Goal: Task Accomplishment & Management: Manage account settings

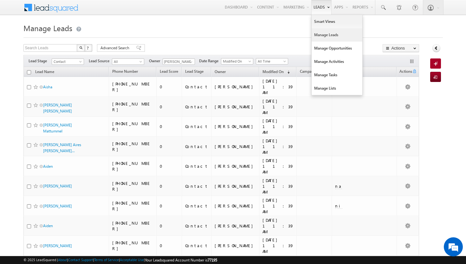
click at [323, 35] on link "Manage Leads" at bounding box center [337, 34] width 51 height 13
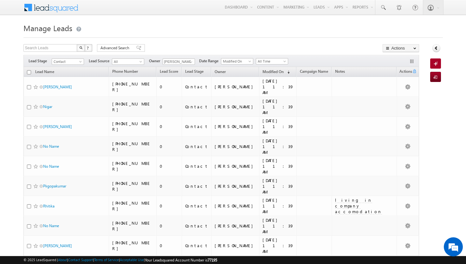
click at [28, 71] on input "checkbox" at bounding box center [29, 72] width 4 height 4
checkbox input "true"
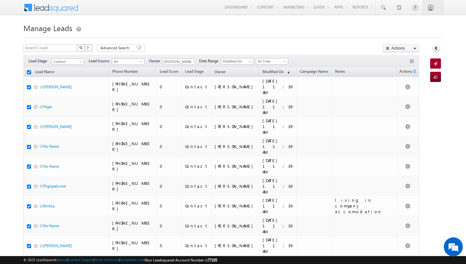
checkbox input "true"
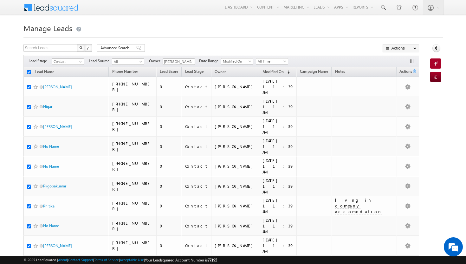
checkbox input "true"
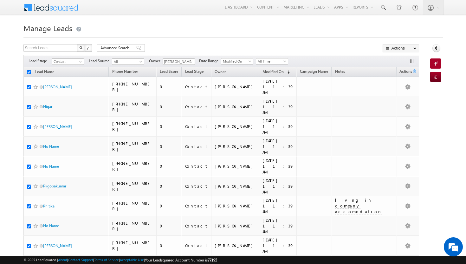
checkbox input "true"
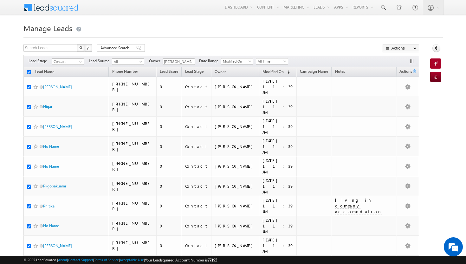
checkbox input "true"
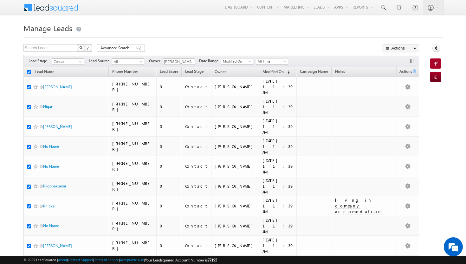
checkbox input "true"
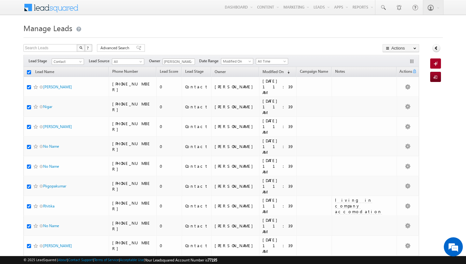
checkbox input "true"
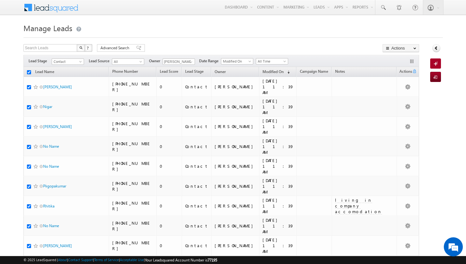
checkbox input "true"
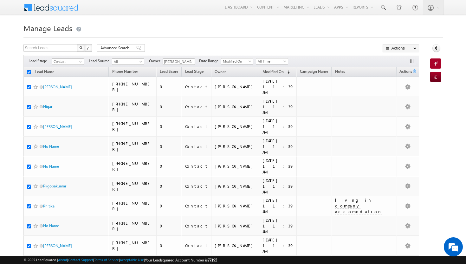
checkbox input "true"
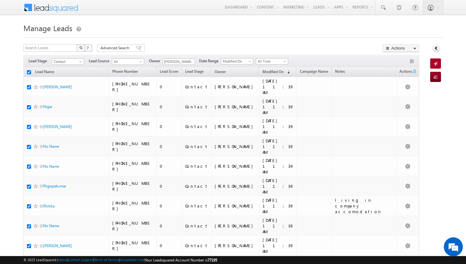
checkbox input "true"
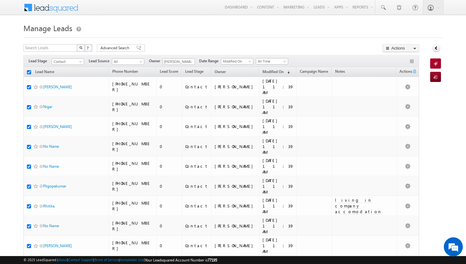
checkbox input "true"
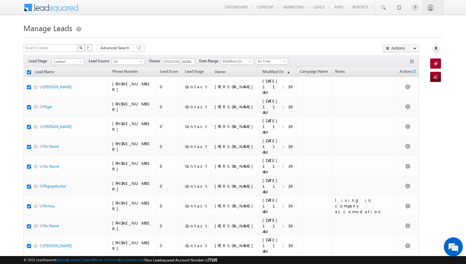
checkbox input "true"
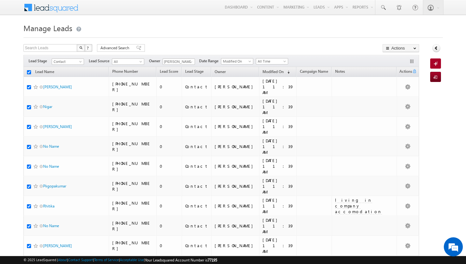
checkbox input "true"
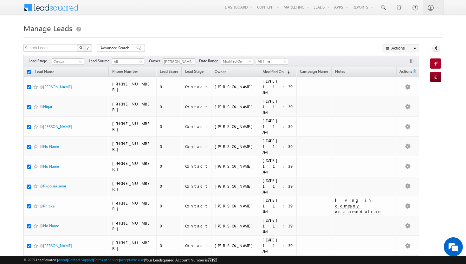
checkbox input "true"
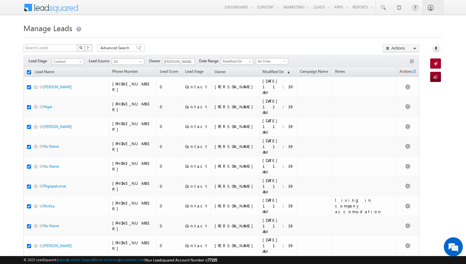
checkbox input "true"
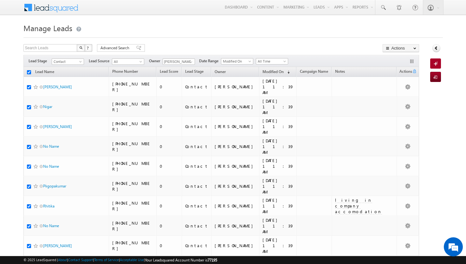
checkbox input "true"
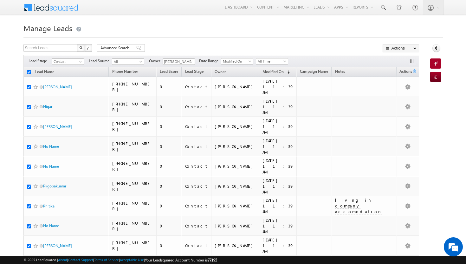
checkbox input "true"
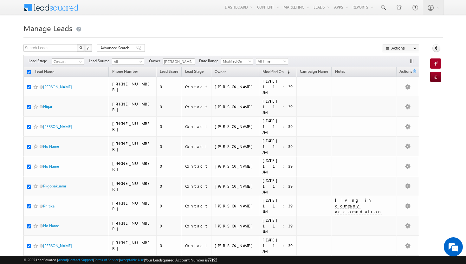
checkbox input "true"
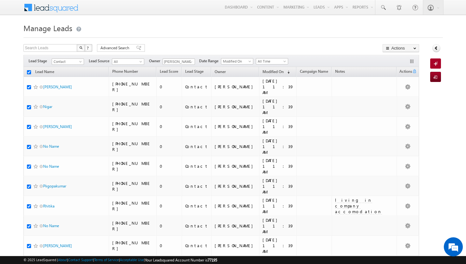
checkbox input "true"
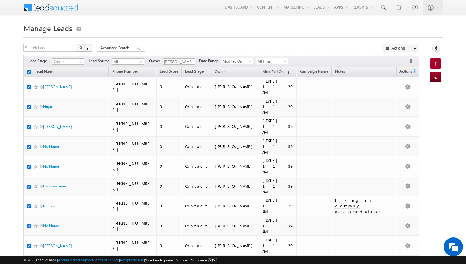
checkbox input "true"
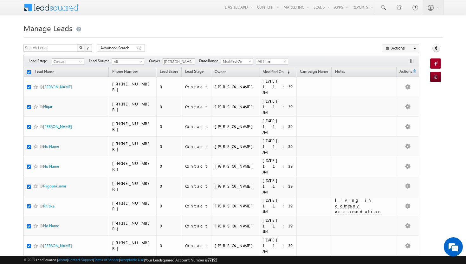
checkbox input "true"
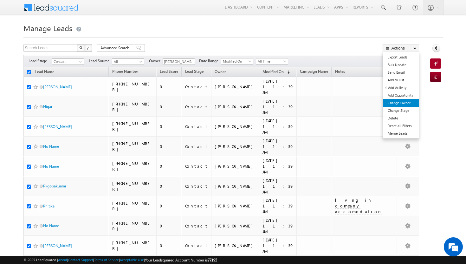
click at [394, 103] on link "Change Owner" at bounding box center [401, 103] width 36 height 8
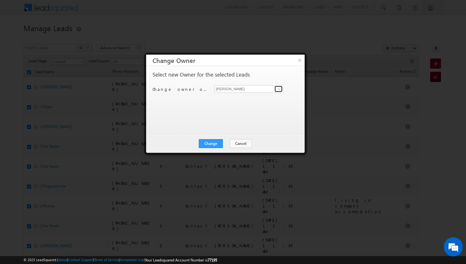
click at [280, 89] on span at bounding box center [279, 88] width 5 height 5
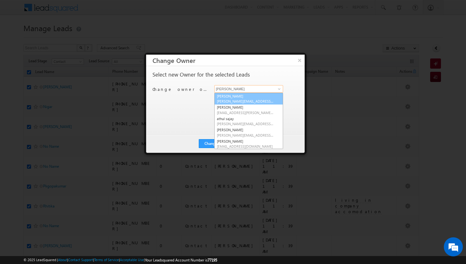
click at [267, 96] on link "Adil Islam adil.islam@indglobal.ae" at bounding box center [248, 99] width 69 height 12
type input "Adil Islam"
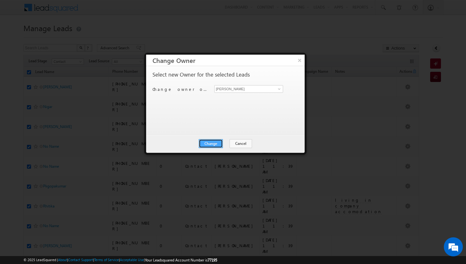
click at [211, 142] on button "Change" at bounding box center [211, 143] width 24 height 9
click at [225, 144] on button "Close" at bounding box center [226, 143] width 20 height 9
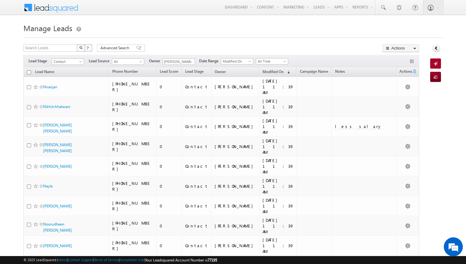
click at [29, 72] on input "checkbox" at bounding box center [29, 72] width 4 height 4
checkbox input "true"
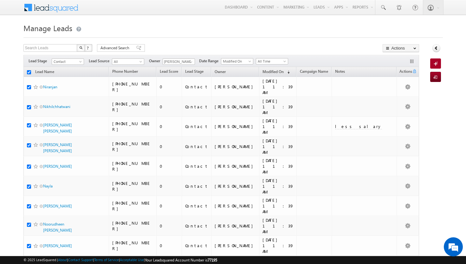
checkbox input "true"
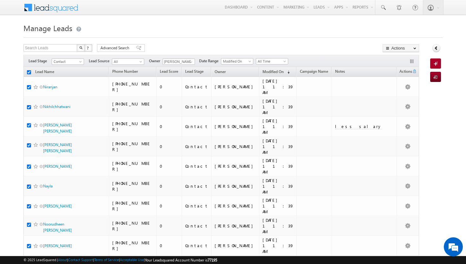
checkbox input "true"
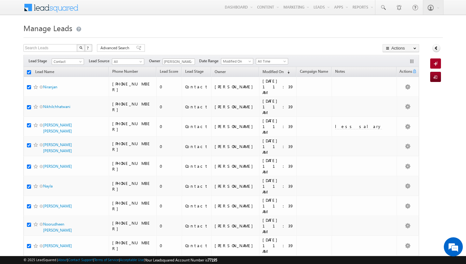
checkbox input "true"
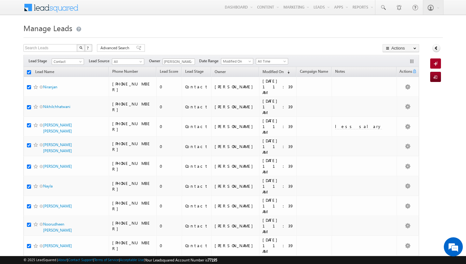
checkbox input "true"
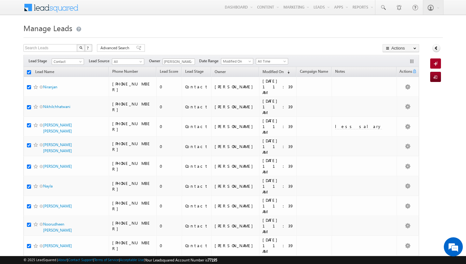
checkbox input "true"
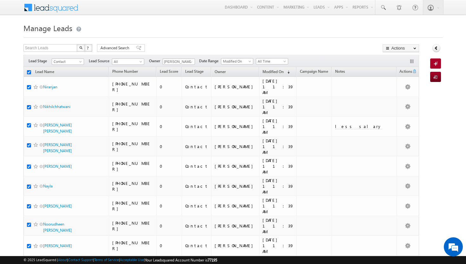
checkbox input "true"
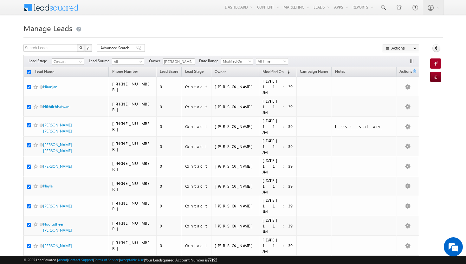
checkbox input "true"
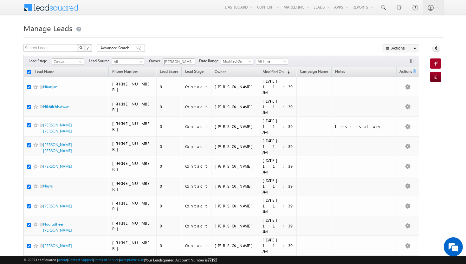
checkbox input "true"
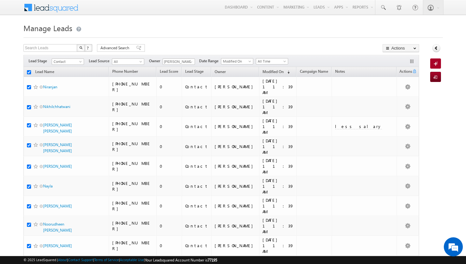
checkbox input "true"
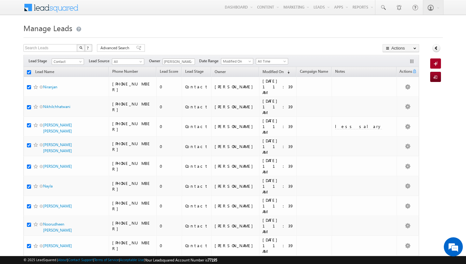
checkbox input "true"
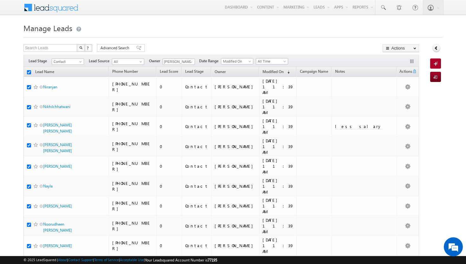
checkbox input "true"
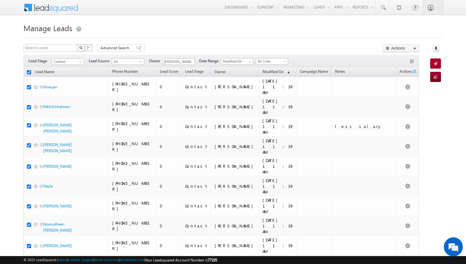
checkbox input "true"
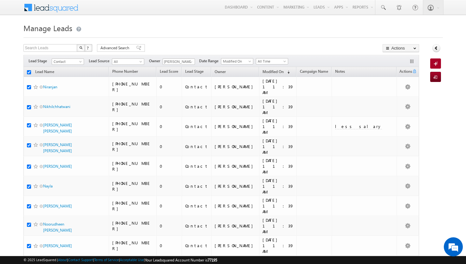
checkbox input "true"
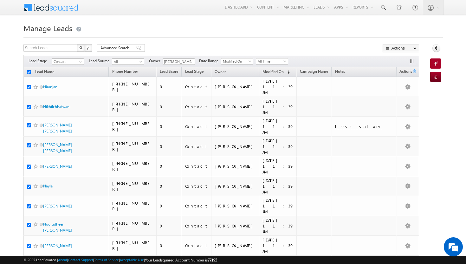
checkbox input "true"
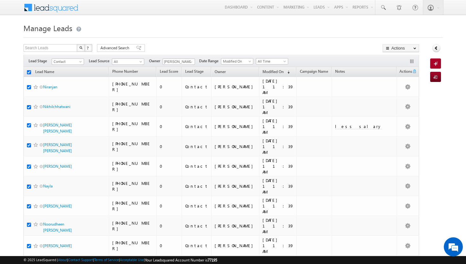
checkbox input "true"
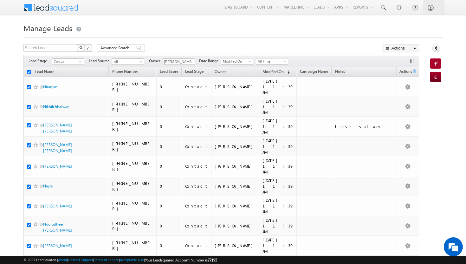
checkbox input "true"
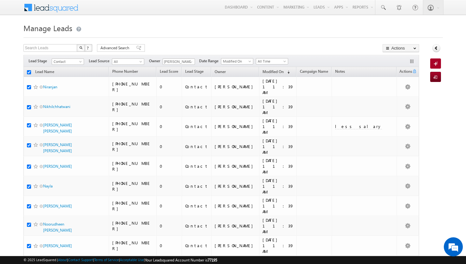
checkbox input "true"
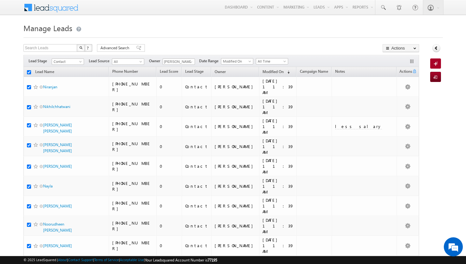
checkbox input "true"
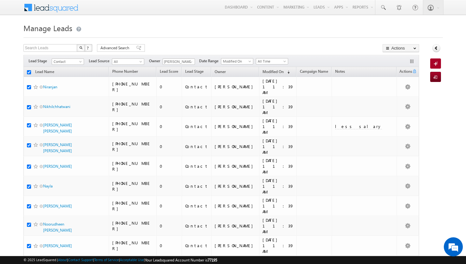
checkbox input "true"
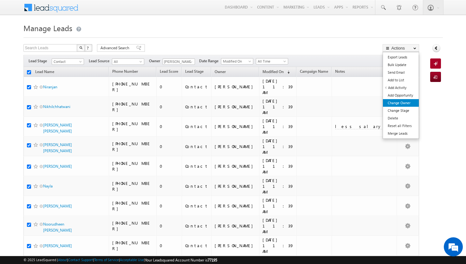
click at [410, 104] on link "Change Owner" at bounding box center [401, 103] width 36 height 8
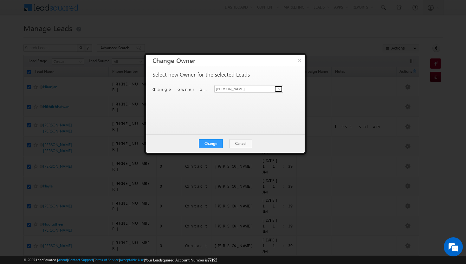
click at [280, 88] on span at bounding box center [279, 88] width 5 height 5
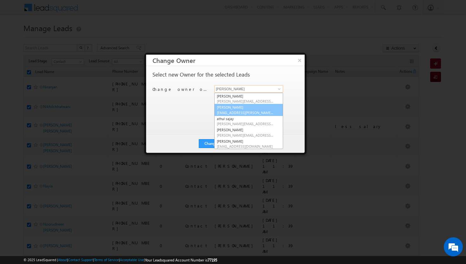
click at [263, 110] on span "afeef.mohammad@indglobal.ae" at bounding box center [245, 112] width 57 height 5
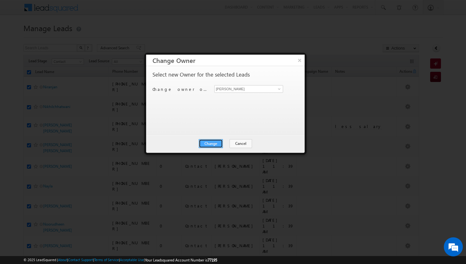
click at [219, 143] on button "Change" at bounding box center [211, 143] width 24 height 9
click at [226, 143] on button "Close" at bounding box center [226, 143] width 20 height 9
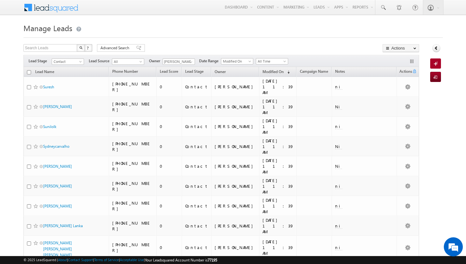
click at [30, 72] on input "checkbox" at bounding box center [29, 72] width 4 height 4
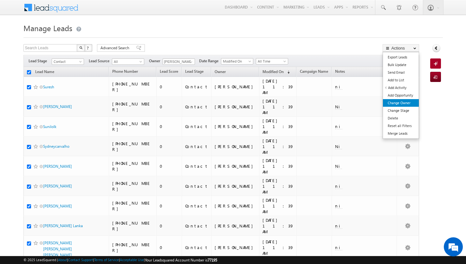
click at [412, 102] on link "Change Owner" at bounding box center [401, 103] width 36 height 8
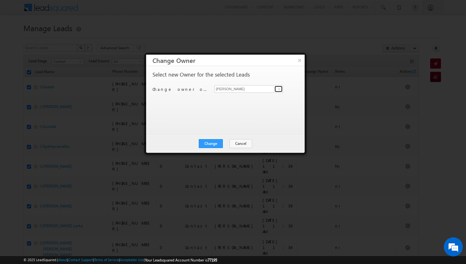
click at [281, 90] on span at bounding box center [279, 88] width 5 height 5
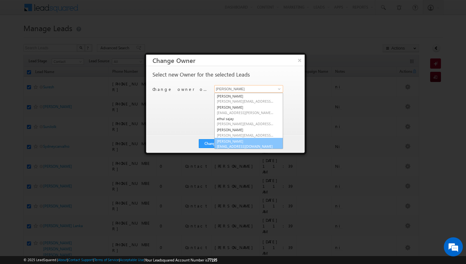
scroll to position [2, 0]
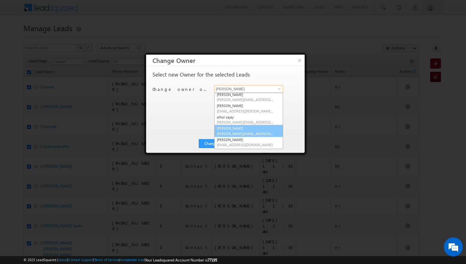
click at [246, 128] on link "Basila Tp basila.tp@indglobal.ae" at bounding box center [248, 131] width 69 height 12
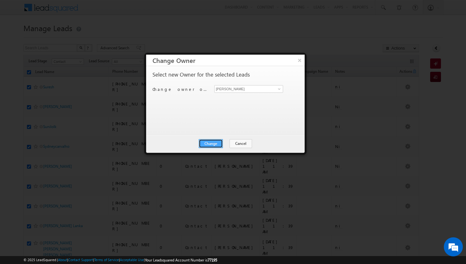
click at [219, 143] on button "Change" at bounding box center [211, 143] width 24 height 9
click at [224, 143] on button "Close" at bounding box center [226, 143] width 20 height 9
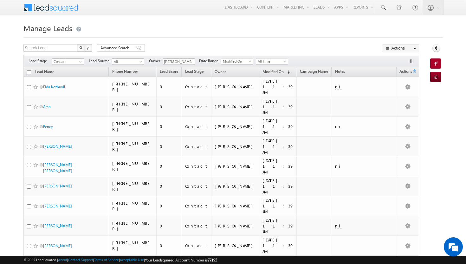
click at [28, 74] on input "checkbox" at bounding box center [29, 72] width 4 height 4
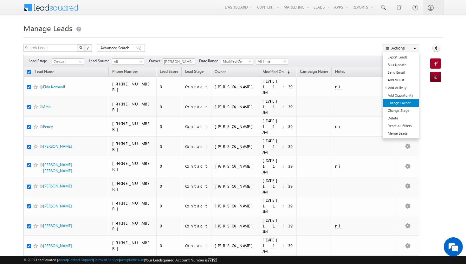
click at [403, 103] on link "Change Owner" at bounding box center [401, 103] width 36 height 8
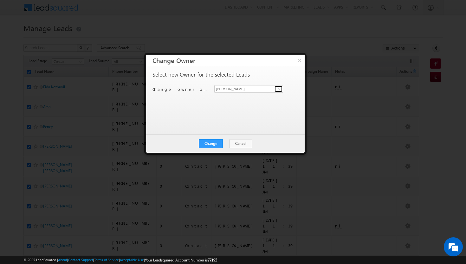
click at [279, 90] on span at bounding box center [279, 88] width 5 height 5
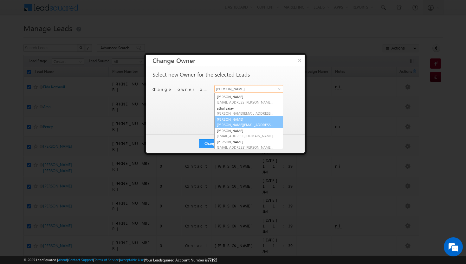
scroll to position [15, 0]
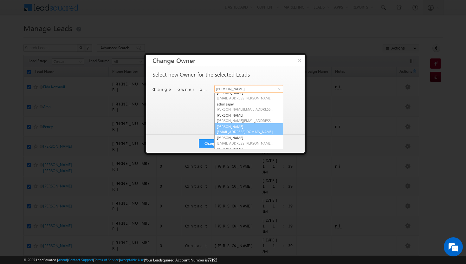
click at [242, 130] on span "rohit.sinha@indglobal.ae" at bounding box center [245, 131] width 57 height 5
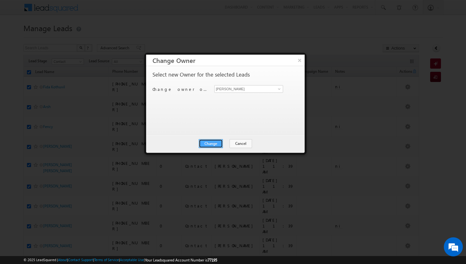
click at [216, 142] on button "Change" at bounding box center [211, 143] width 24 height 9
click at [224, 142] on button "Close" at bounding box center [226, 143] width 20 height 9
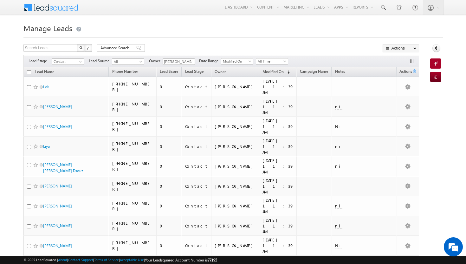
click at [29, 73] on input "checkbox" at bounding box center [29, 72] width 4 height 4
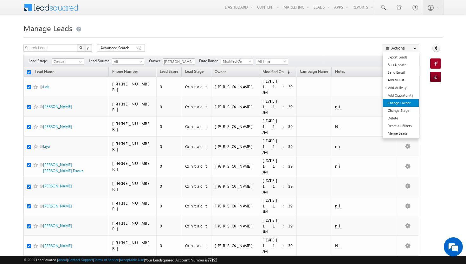
click at [408, 104] on link "Change Owner" at bounding box center [401, 103] width 36 height 8
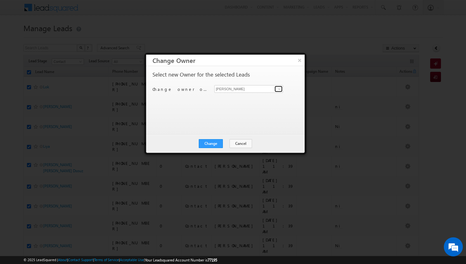
click at [279, 89] on span at bounding box center [279, 88] width 5 height 5
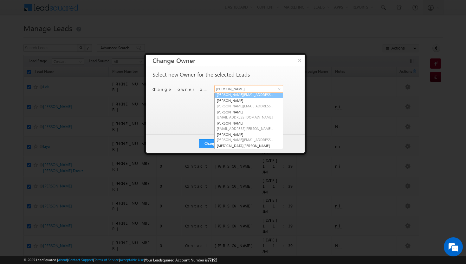
scroll to position [30, 0]
click at [249, 126] on span "sadia.zahid@indglobal.ae" at bounding box center [245, 128] width 57 height 5
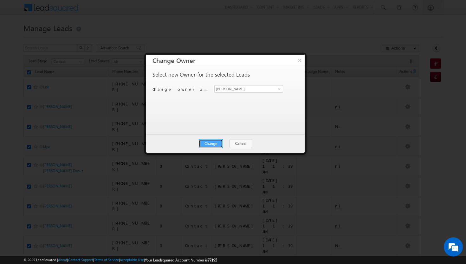
click at [216, 142] on button "Change" at bounding box center [211, 143] width 24 height 9
click at [225, 143] on button "Close" at bounding box center [226, 143] width 20 height 9
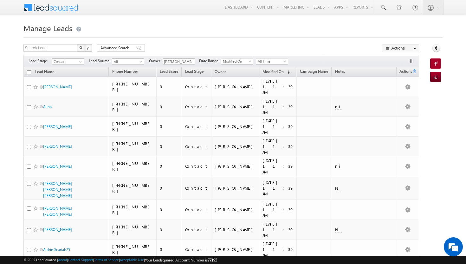
click at [29, 73] on input "checkbox" at bounding box center [29, 72] width 4 height 4
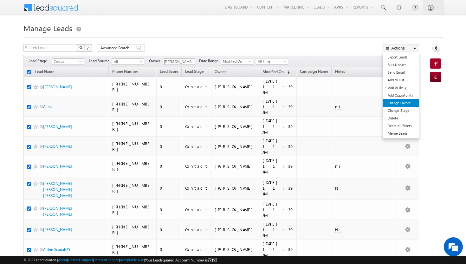
click at [408, 103] on link "Change Owner" at bounding box center [401, 103] width 36 height 8
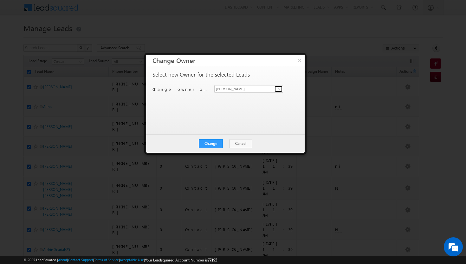
click at [280, 89] on span at bounding box center [279, 88] width 5 height 5
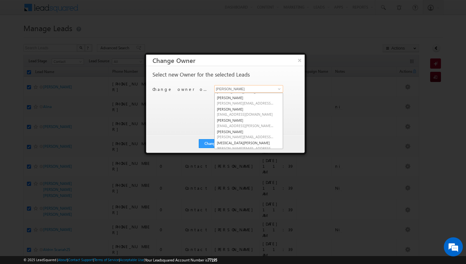
scroll to position [38, 0]
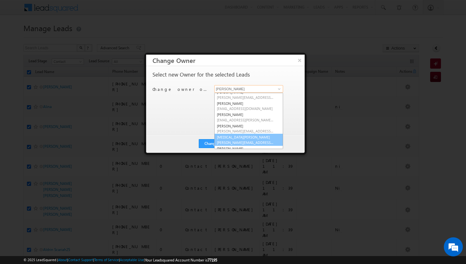
click at [245, 136] on link "syeda bibijan syeda.bibijan@indglobal.ae" at bounding box center [248, 140] width 69 height 12
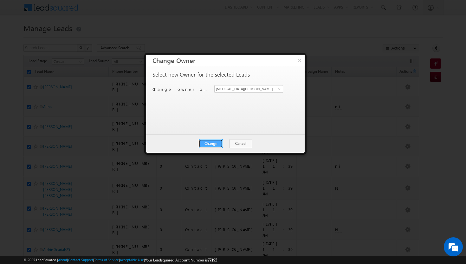
click at [214, 142] on button "Change" at bounding box center [211, 143] width 24 height 9
click at [222, 142] on button "Close" at bounding box center [226, 143] width 20 height 9
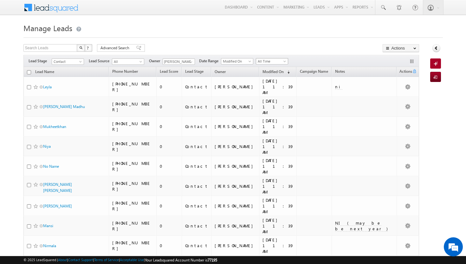
click at [285, 61] on span at bounding box center [285, 62] width 5 height 5
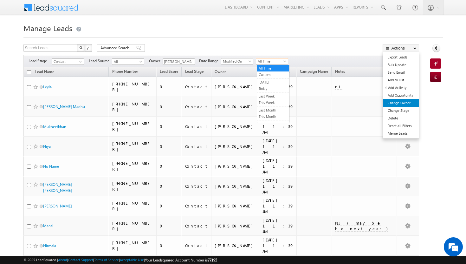
click at [403, 105] on link "Change Owner" at bounding box center [401, 103] width 36 height 8
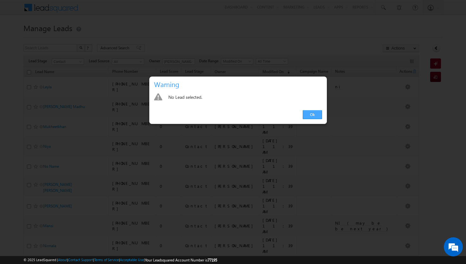
click at [320, 116] on link "Ok" at bounding box center [312, 114] width 19 height 9
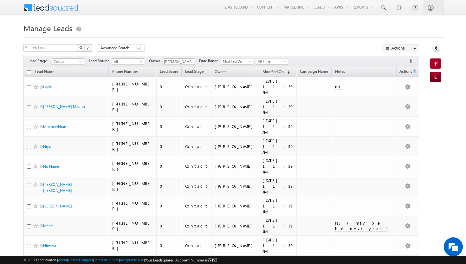
click at [29, 71] on input "checkbox" at bounding box center [29, 72] width 4 height 4
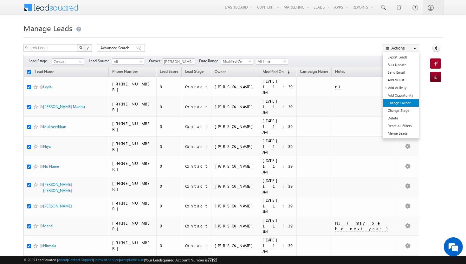
click at [405, 101] on link "Change Owner" at bounding box center [401, 103] width 36 height 8
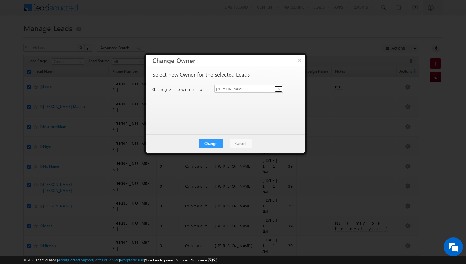
click at [282, 88] on span at bounding box center [279, 88] width 5 height 5
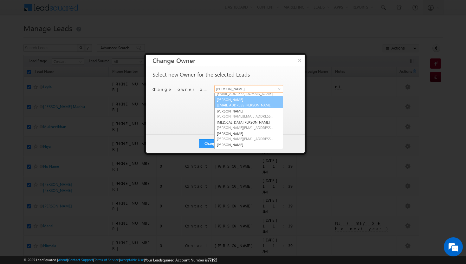
scroll to position [57, 0]
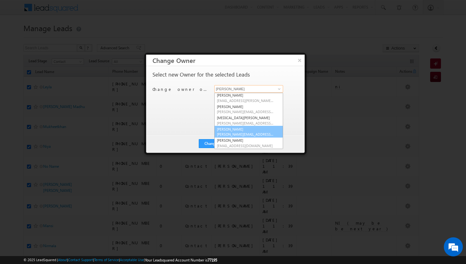
click at [257, 131] on link "ujwal kumar ujwal.kumar@indglobal.ae" at bounding box center [248, 132] width 69 height 12
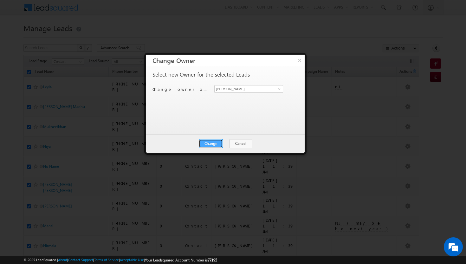
click at [218, 143] on button "Change" at bounding box center [211, 143] width 24 height 9
click at [225, 143] on button "Close" at bounding box center [226, 143] width 20 height 9
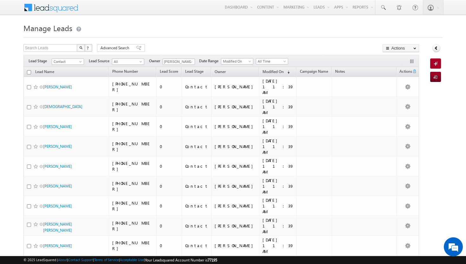
click at [29, 73] on input "checkbox" at bounding box center [29, 72] width 4 height 4
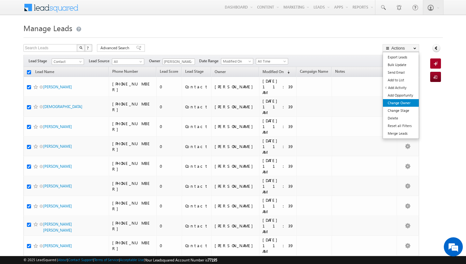
click at [402, 106] on link "Change Owner" at bounding box center [401, 103] width 36 height 8
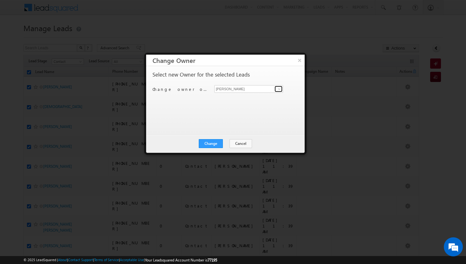
click at [280, 89] on span at bounding box center [279, 88] width 5 height 5
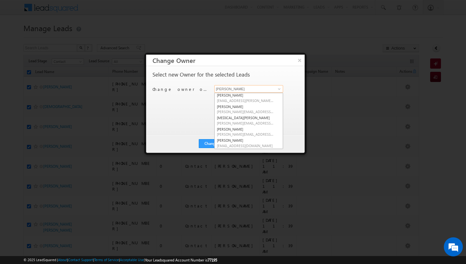
scroll to position [57, 0]
click at [251, 143] on span "vikram.kumar@indglobal.ae" at bounding box center [245, 145] width 57 height 5
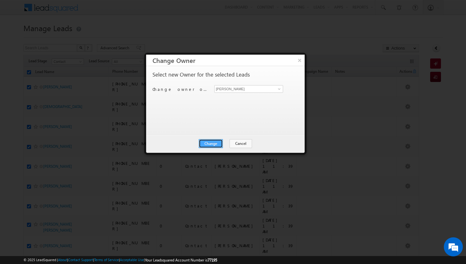
click at [214, 141] on button "Change" at bounding box center [211, 143] width 24 height 9
click at [226, 142] on button "Close" at bounding box center [226, 143] width 20 height 9
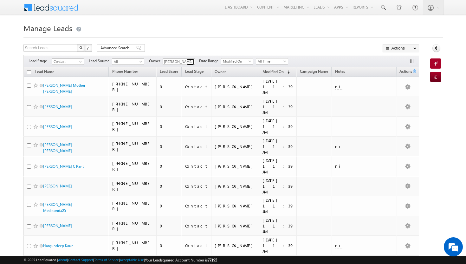
click at [193, 61] on span at bounding box center [191, 61] width 5 height 5
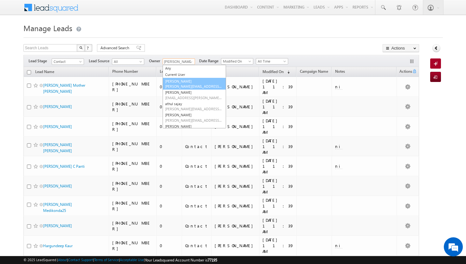
click at [193, 82] on link "Adil Islam adil.islam@indglobal.ae" at bounding box center [194, 84] width 63 height 12
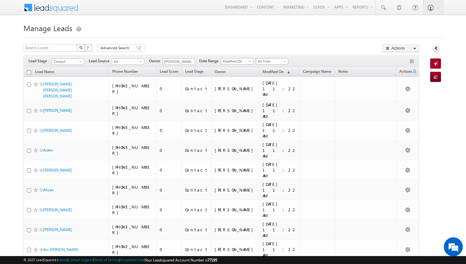
click at [284, 61] on span at bounding box center [285, 62] width 5 height 5
click at [277, 90] on link "Today" at bounding box center [273, 89] width 32 height 6
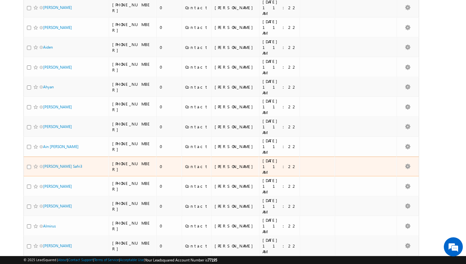
scroll to position [0, 0]
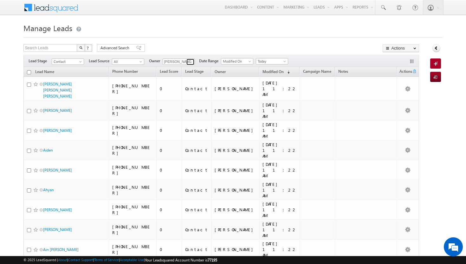
click at [193, 59] on link at bounding box center [190, 62] width 8 height 6
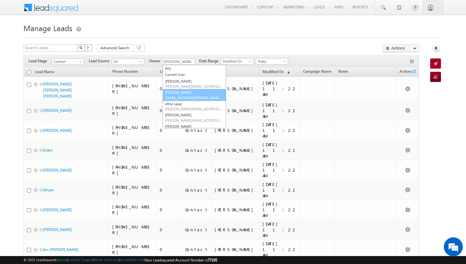
click at [192, 92] on link "Afeef Mohammad afeef.mohammad@indglobal.ae" at bounding box center [194, 95] width 63 height 12
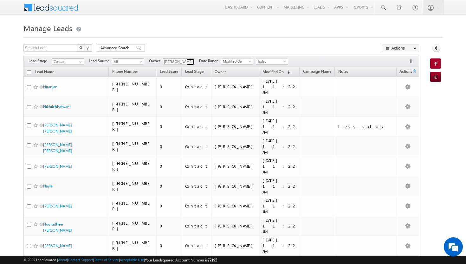
click at [193, 61] on span at bounding box center [191, 61] width 5 height 5
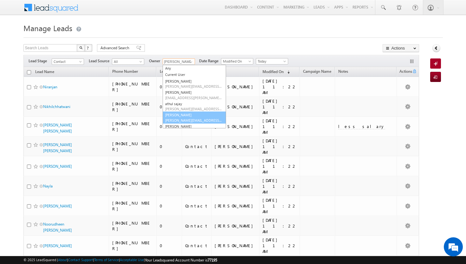
click at [182, 113] on link "Basila Tp basila.tp@indglobal.ae" at bounding box center [194, 117] width 63 height 12
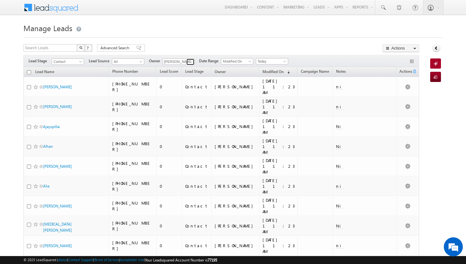
click at [190, 63] on span at bounding box center [191, 61] width 5 height 5
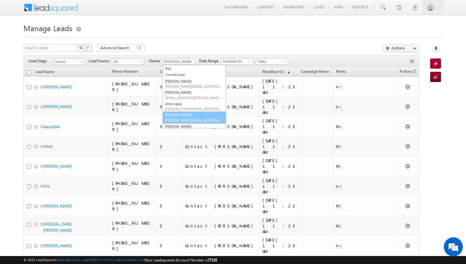
scroll to position [15, 0]
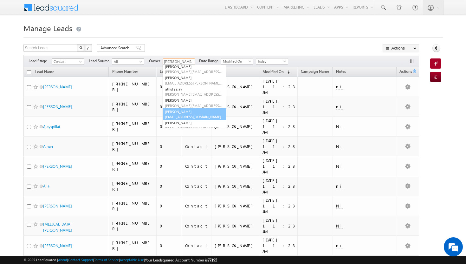
click at [189, 111] on link "Rohit Sinha rohit.sinha@indglobal.ae" at bounding box center [194, 114] width 63 height 12
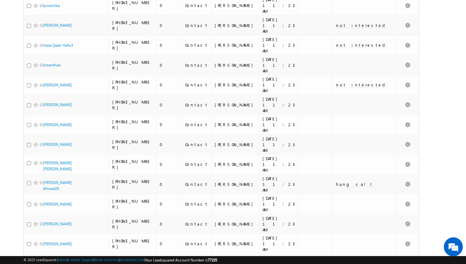
scroll to position [0, 0]
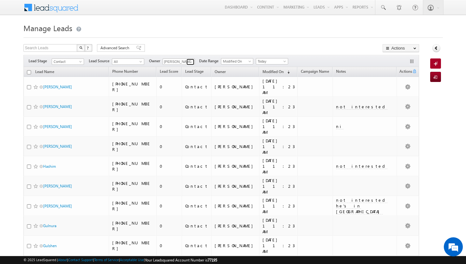
click at [189, 62] on span at bounding box center [191, 61] width 5 height 5
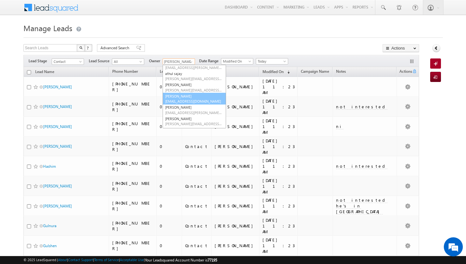
scroll to position [30, 0]
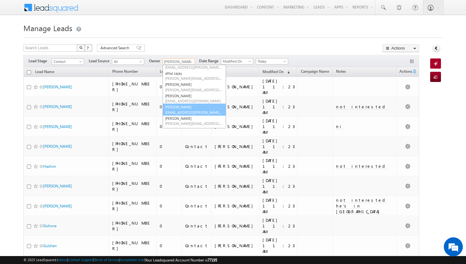
click at [190, 110] on span "sadia.zahid@indglobal.ae" at bounding box center [193, 112] width 57 height 5
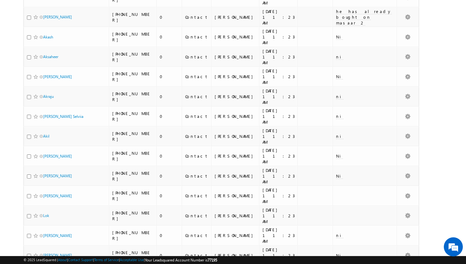
scroll to position [0, 0]
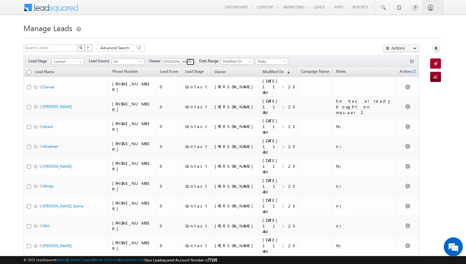
click at [193, 62] on span at bounding box center [191, 61] width 5 height 5
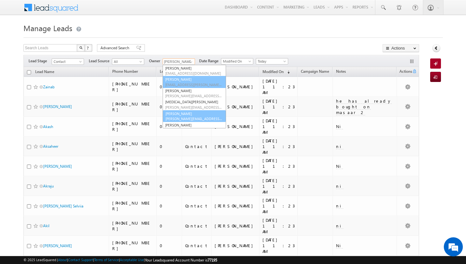
scroll to position [59, 0]
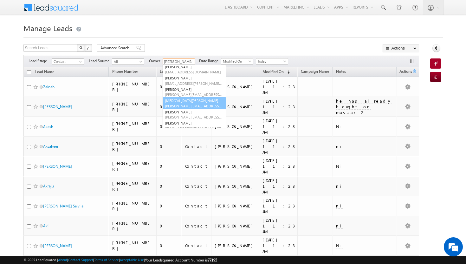
click at [189, 105] on span "syeda.bibijan@indglobal.ae" at bounding box center [193, 105] width 57 height 5
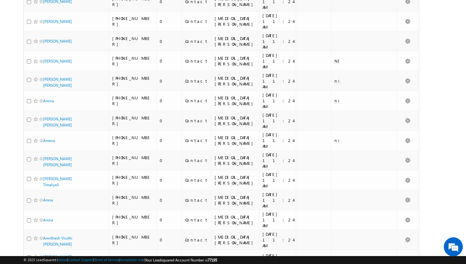
scroll to position [0, 0]
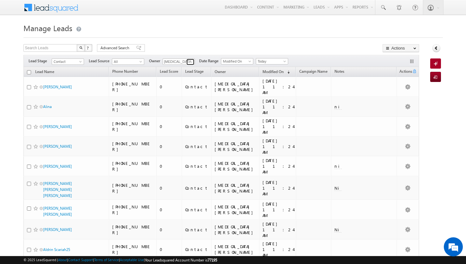
click at [190, 61] on span at bounding box center [191, 61] width 5 height 5
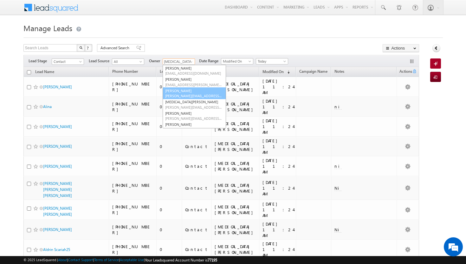
scroll to position [63, 0]
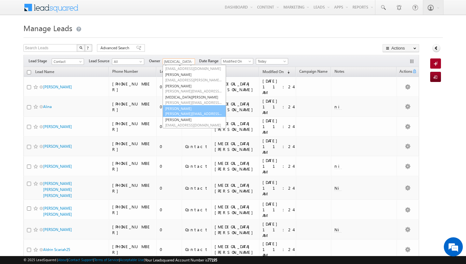
click at [189, 109] on link "ujwal kumar ujwal.kumar@indglobal.ae" at bounding box center [194, 111] width 63 height 12
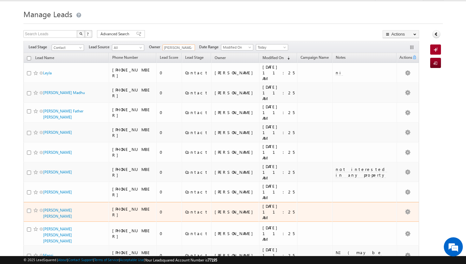
scroll to position [0, 0]
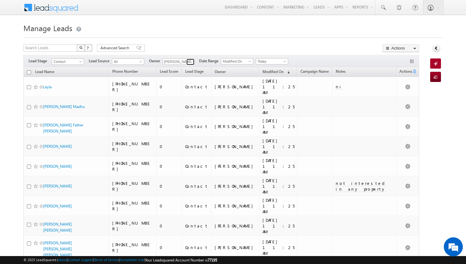
click at [193, 62] on span at bounding box center [191, 61] width 5 height 5
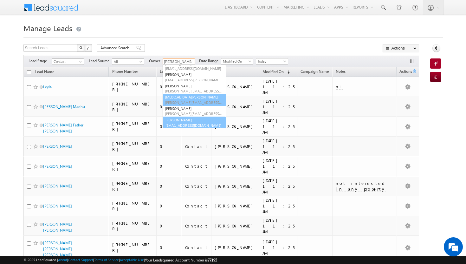
scroll to position [63, 0]
click at [186, 122] on link "vikram kumar vikram.kumar@indglobal.ae" at bounding box center [194, 122] width 63 height 12
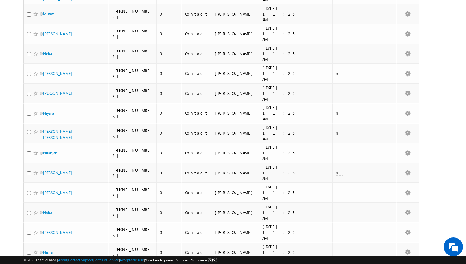
scroll to position [1333, 0]
